Goal: Transaction & Acquisition: Purchase product/service

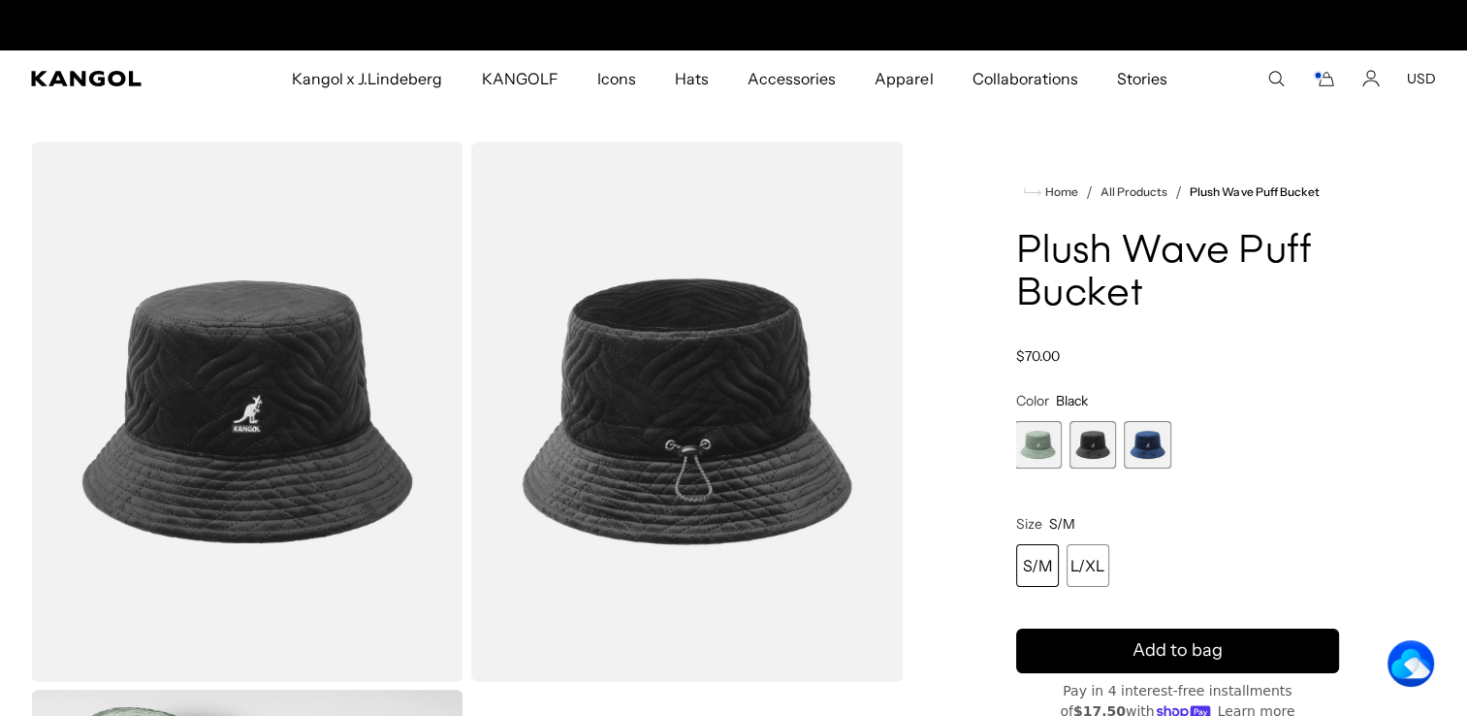
click at [1151, 447] on span "3 of 3" at bounding box center [1148, 445] width 48 height 48
click at [1145, 451] on span "3 of 3" at bounding box center [1150, 445] width 48 height 48
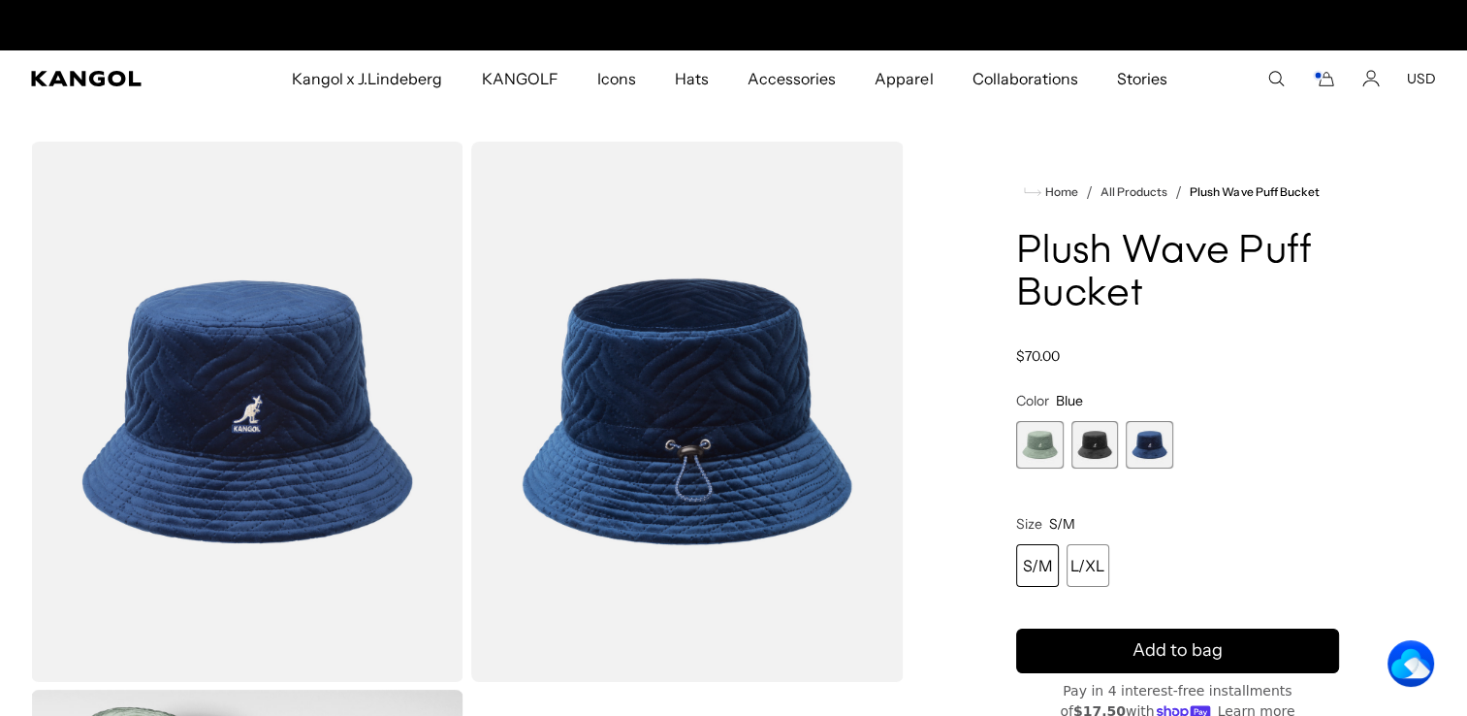
scroll to position [0, 400]
click at [1090, 449] on span "2 of 3" at bounding box center [1096, 445] width 48 height 48
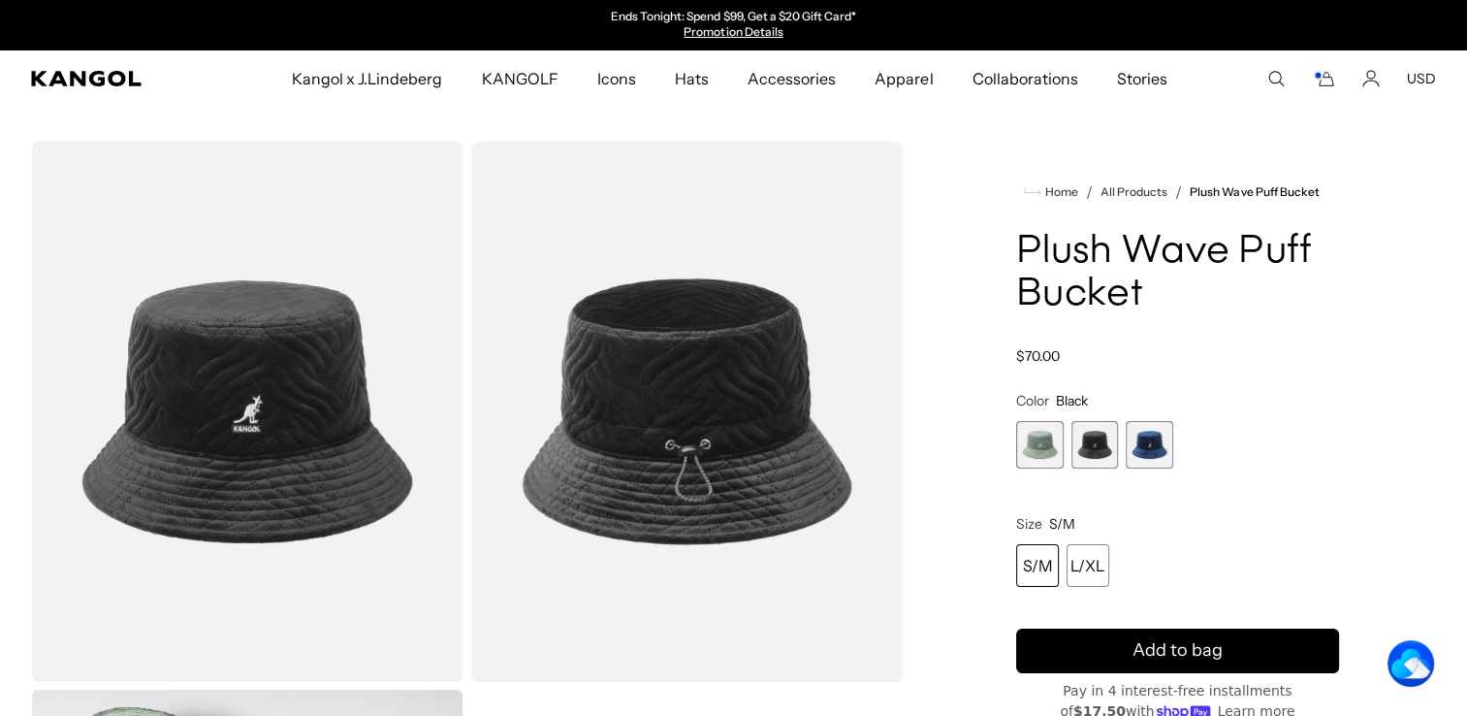
click at [1094, 440] on span "2 of 3" at bounding box center [1096, 445] width 48 height 48
click at [1034, 435] on span "1 of 3" at bounding box center [1040, 445] width 48 height 48
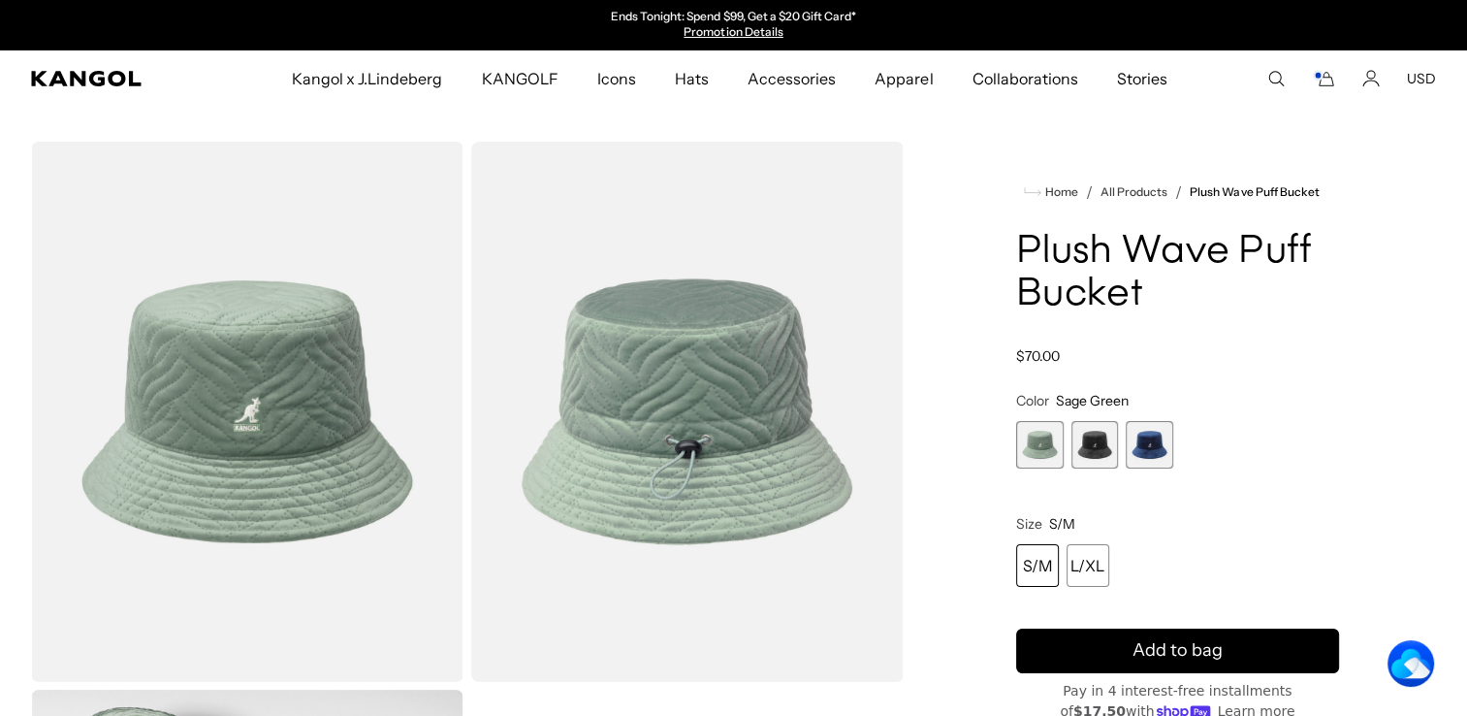
click at [1086, 439] on span "2 of 3" at bounding box center [1096, 445] width 48 height 48
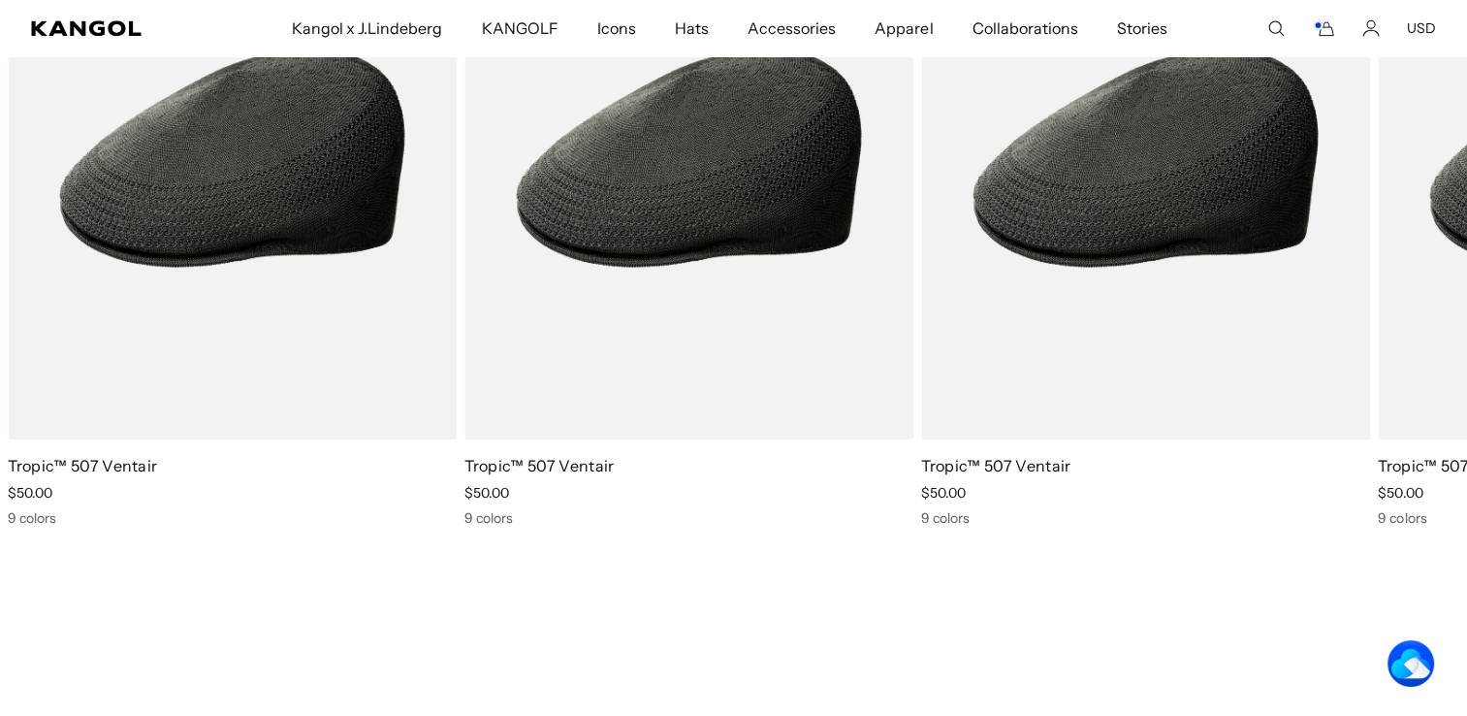
scroll to position [0, 400]
